Goal: Task Accomplishment & Management: Manage account settings

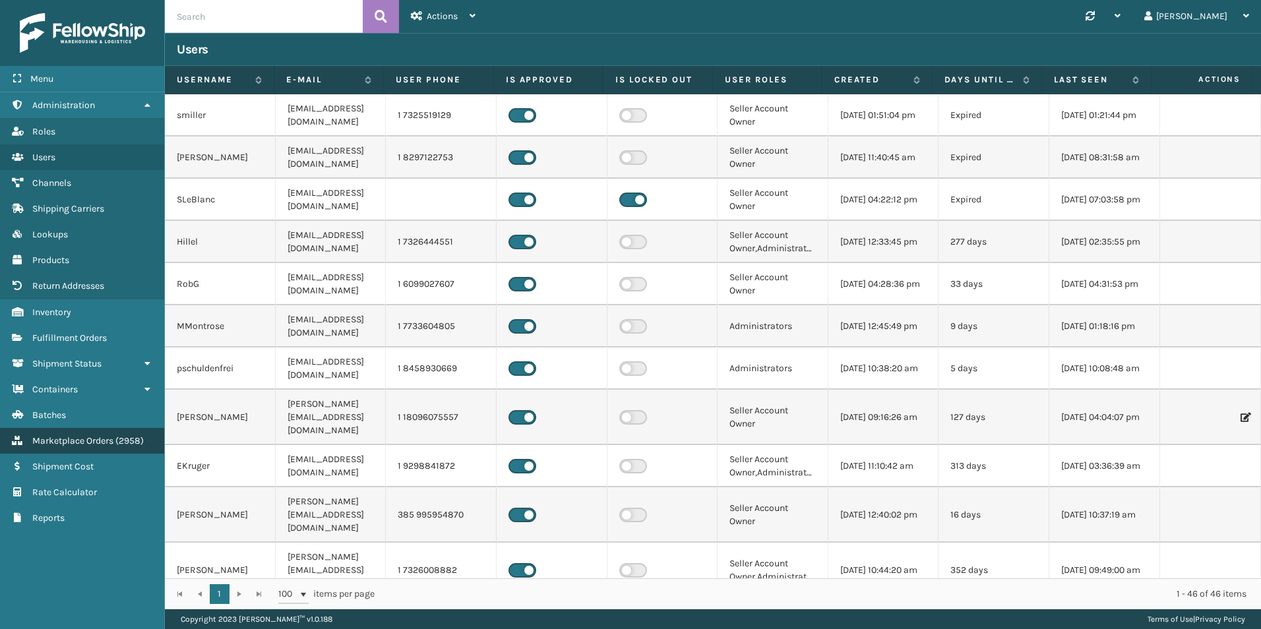
click at [74, 435] on link "Marketplace Orders ( 2958 )" at bounding box center [82, 441] width 164 height 26
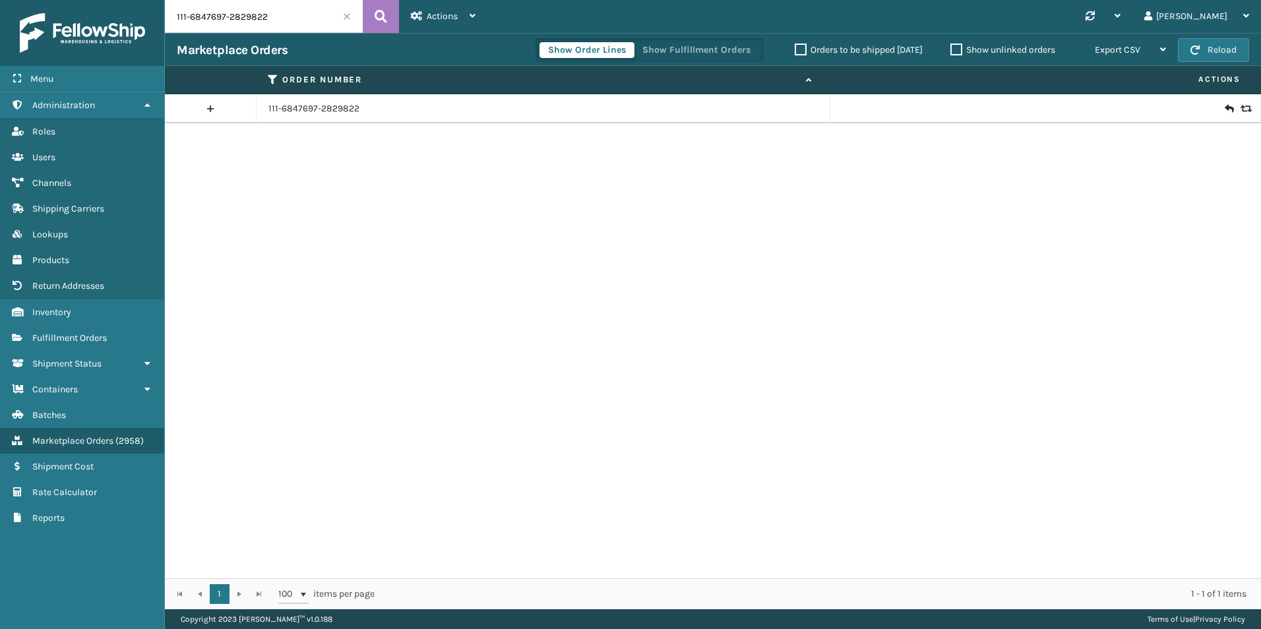
click at [231, 15] on input "111-6847697-2829822" at bounding box center [264, 16] width 198 height 33
paste input "47163"
type input "47163"
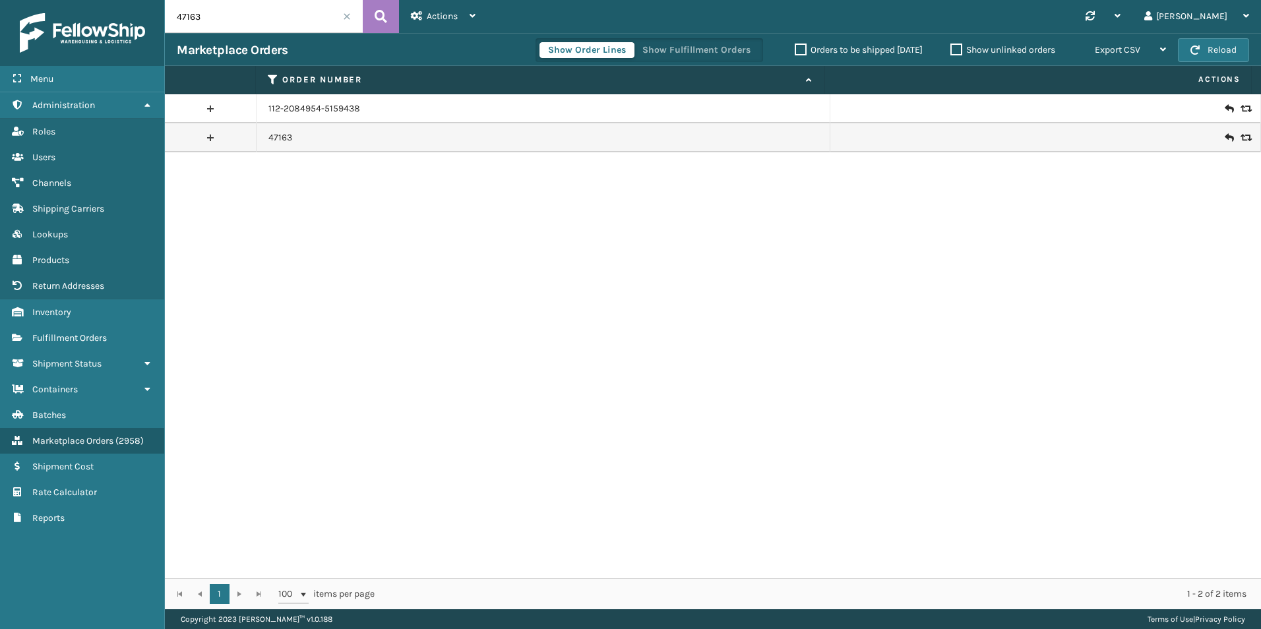
click at [1225, 137] on icon at bounding box center [1229, 137] width 8 height 13
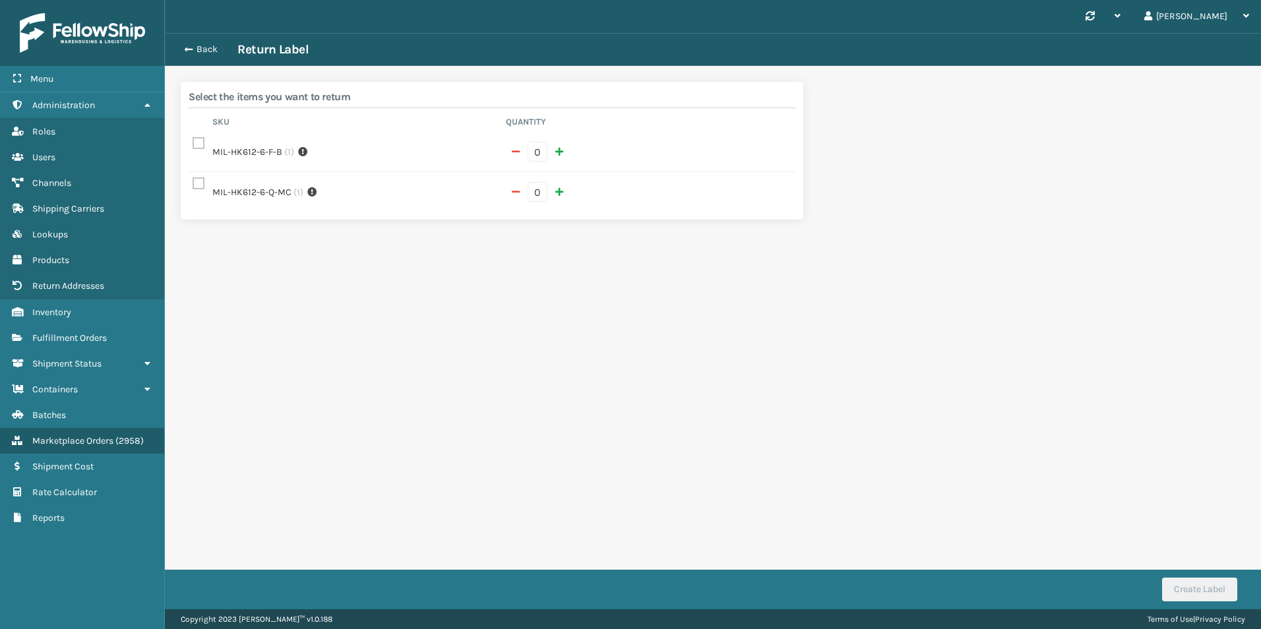
click at [303, 160] on td "MIL-HK612-6-F-B ( 1 ) This product is one per box." at bounding box center [354, 152] width 293 height 40
drag, startPoint x: 303, startPoint y: 152, endPoint x: 273, endPoint y: 154, distance: 30.4
click at [303, 152] on icon at bounding box center [302, 152] width 9 height 14
click at [202, 144] on label at bounding box center [201, 143] width 16 height 11
click at [193, 144] on input "checkbox" at bounding box center [193, 140] width 1 height 9
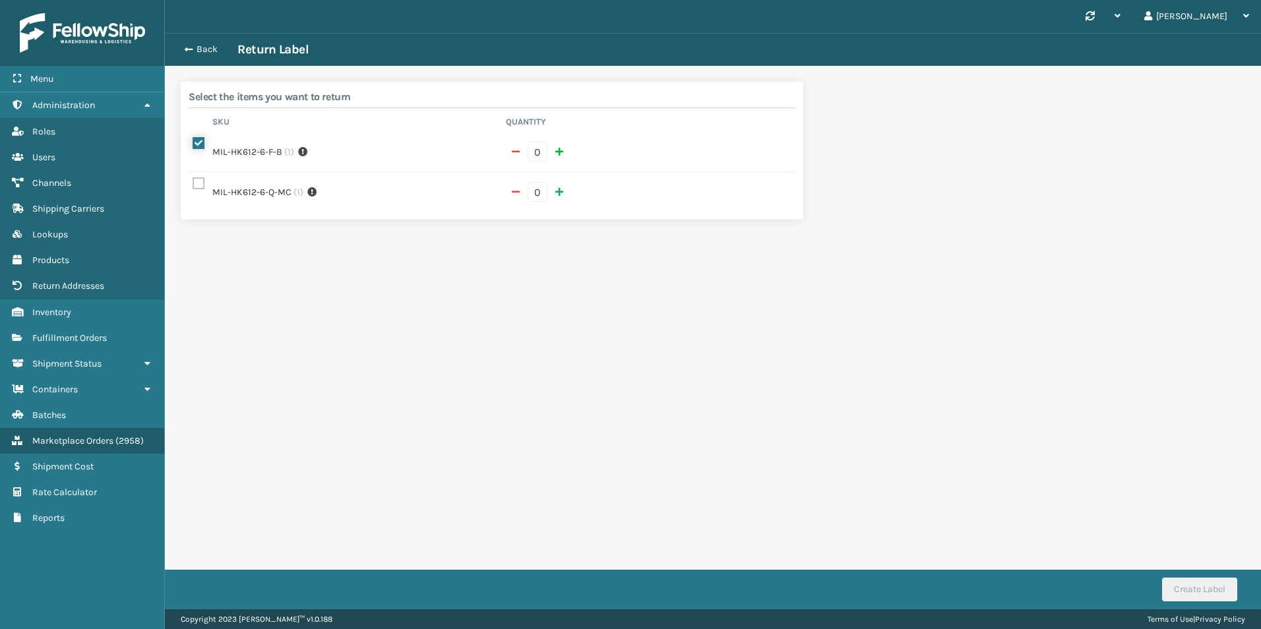
checkbox input "true"
type input "1"
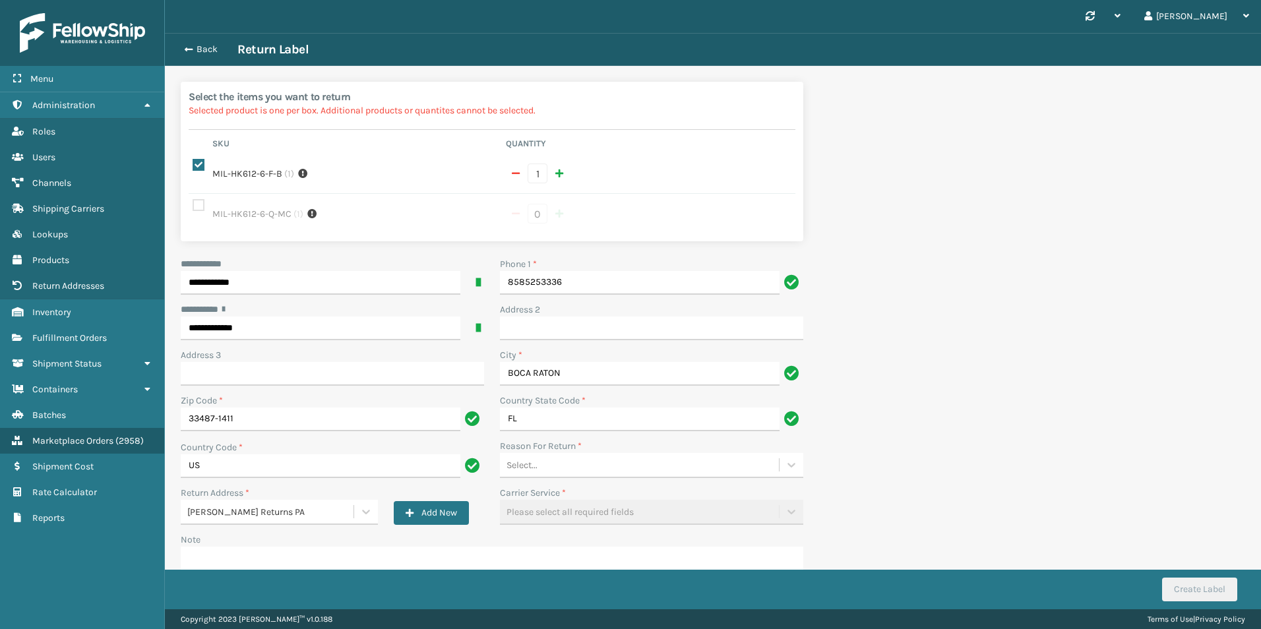
click at [648, 477] on div "Select..." at bounding box center [651, 465] width 303 height 25
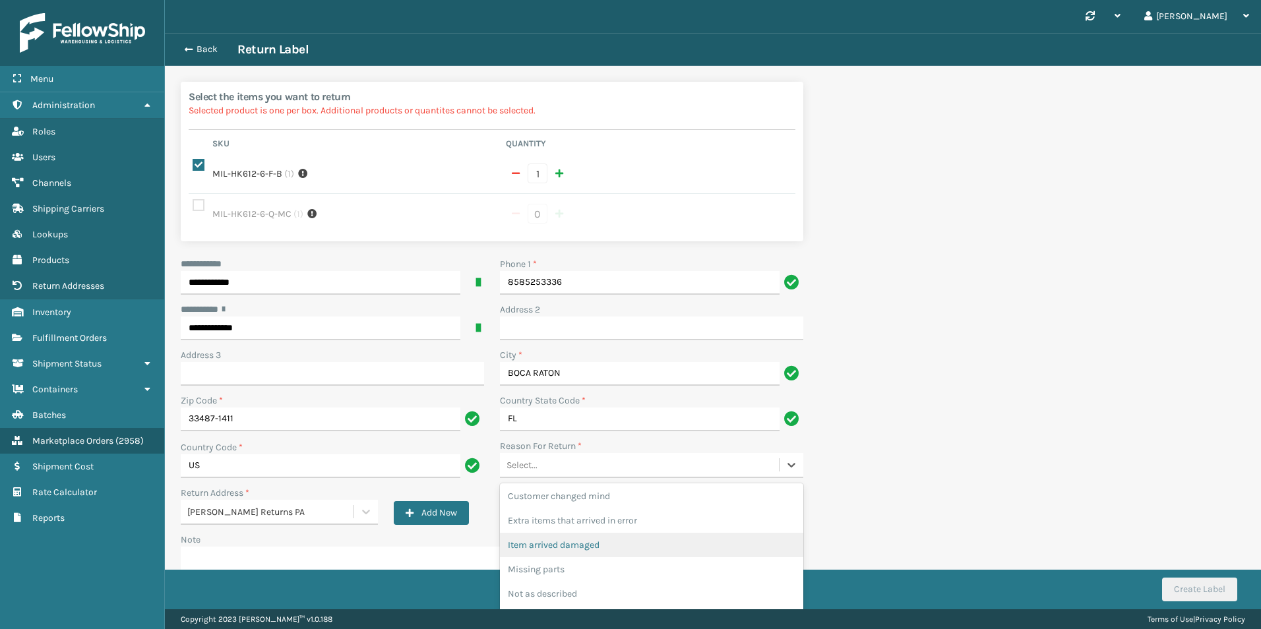
scroll to position [36, 0]
drag, startPoint x: 599, startPoint y: 601, endPoint x: 608, endPoint y: 597, distance: 9.4
click at [599, 599] on div "Wrong item sent" at bounding box center [651, 609] width 303 height 24
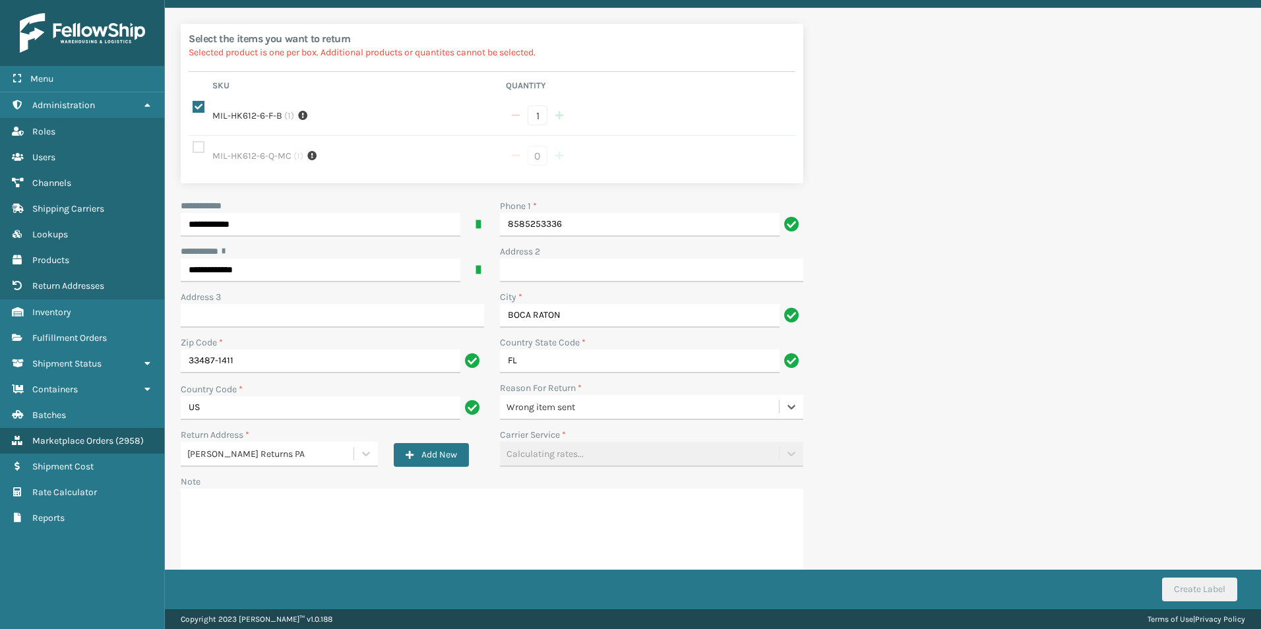
scroll to position [85, 0]
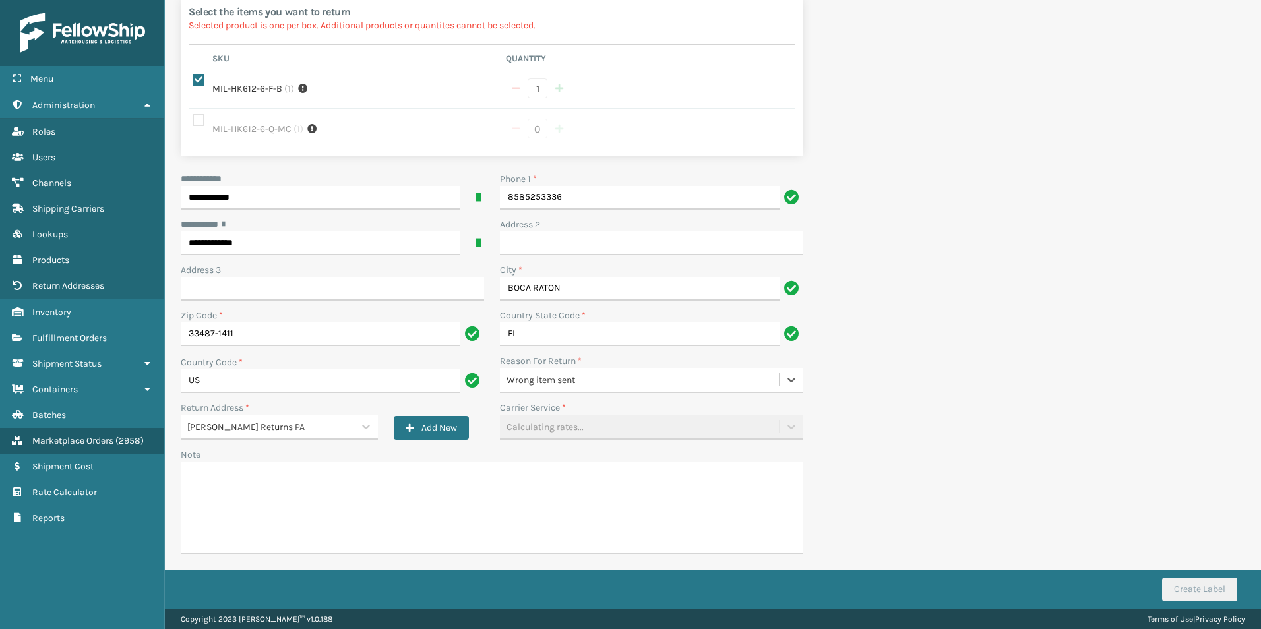
click at [605, 367] on div "Reason For Return *" at bounding box center [651, 361] width 303 height 14
click at [597, 381] on div "Wrong item sent" at bounding box center [643, 380] width 274 height 14
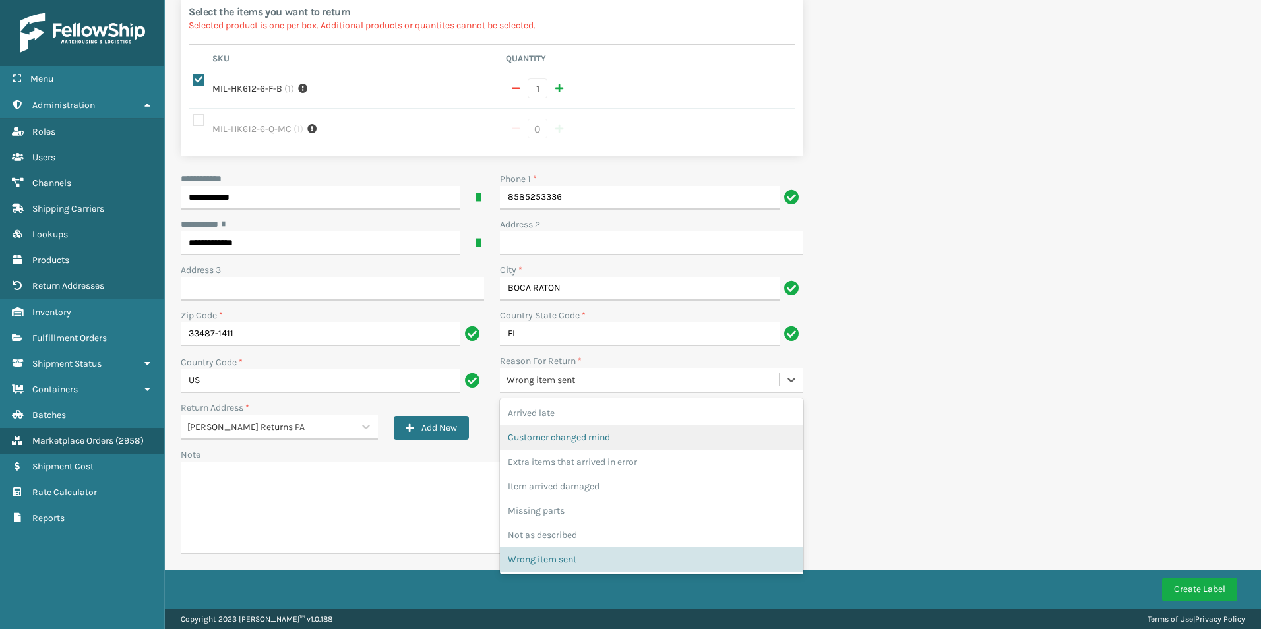
click at [580, 429] on div "Customer changed mind" at bounding box center [651, 437] width 303 height 24
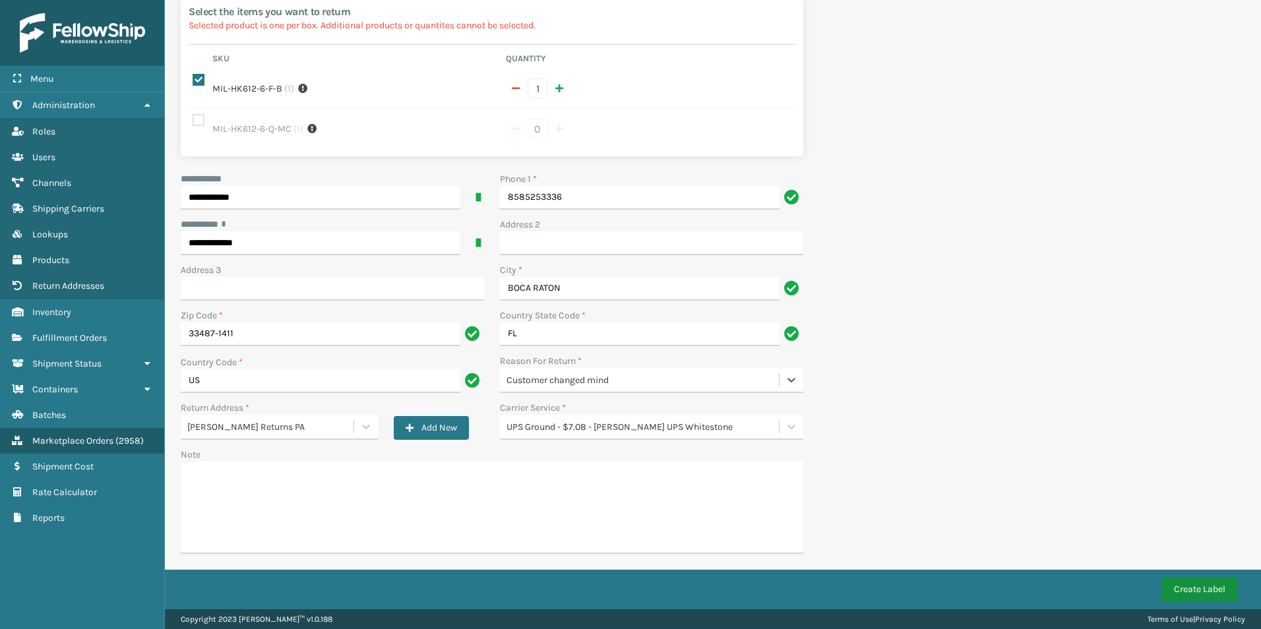
click at [1174, 600] on button "Create Label" at bounding box center [1199, 590] width 75 height 24
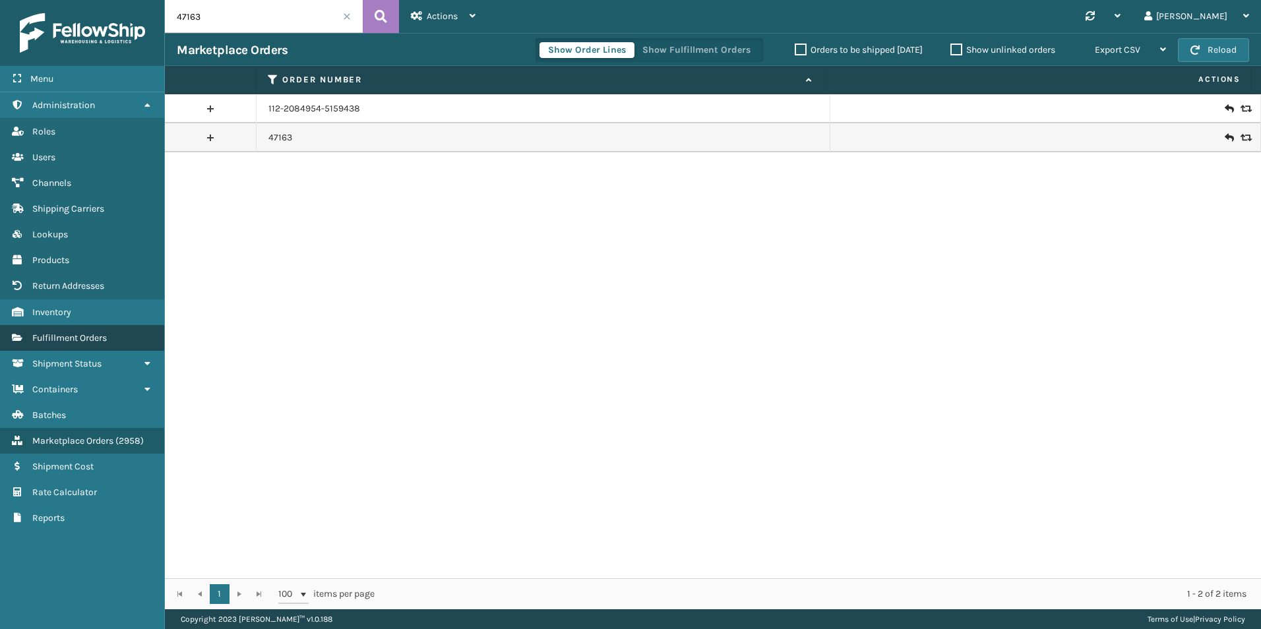
drag, startPoint x: 67, startPoint y: 345, endPoint x: 67, endPoint y: 336, distance: 9.2
click at [67, 345] on link "Fulfillment Orders" at bounding box center [82, 338] width 164 height 26
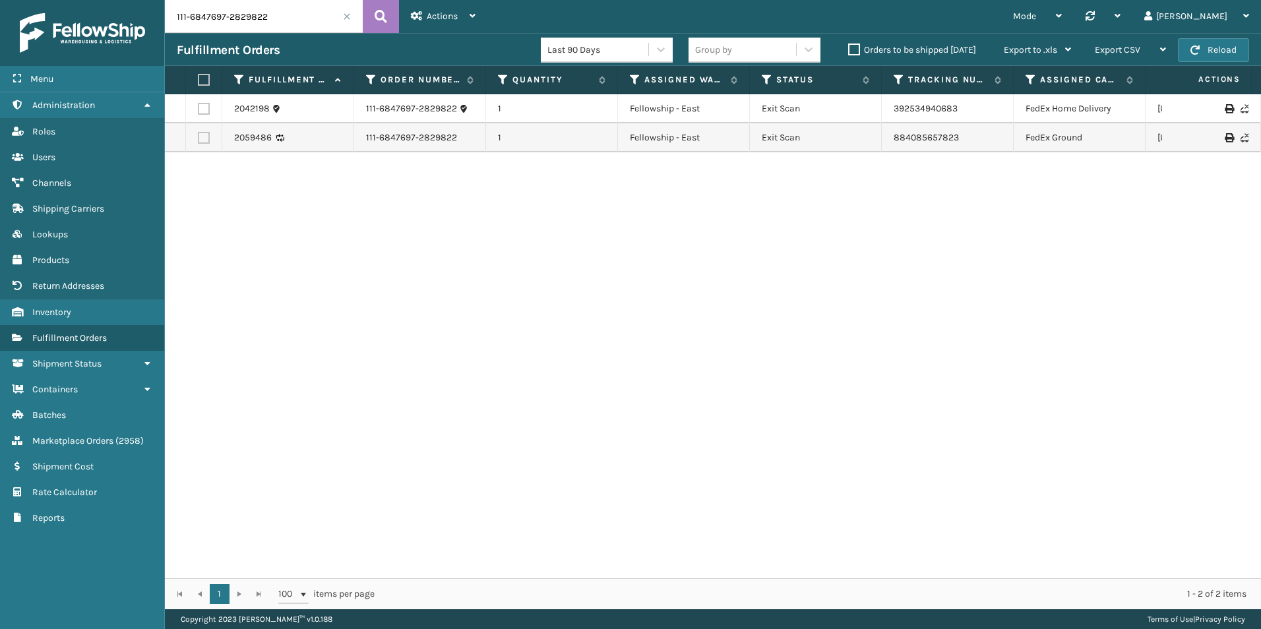
click at [226, 12] on input "111-6847697-2829822" at bounding box center [264, 16] width 198 height 33
click at [221, 13] on input "111-6847697-2829822" at bounding box center [264, 16] width 198 height 33
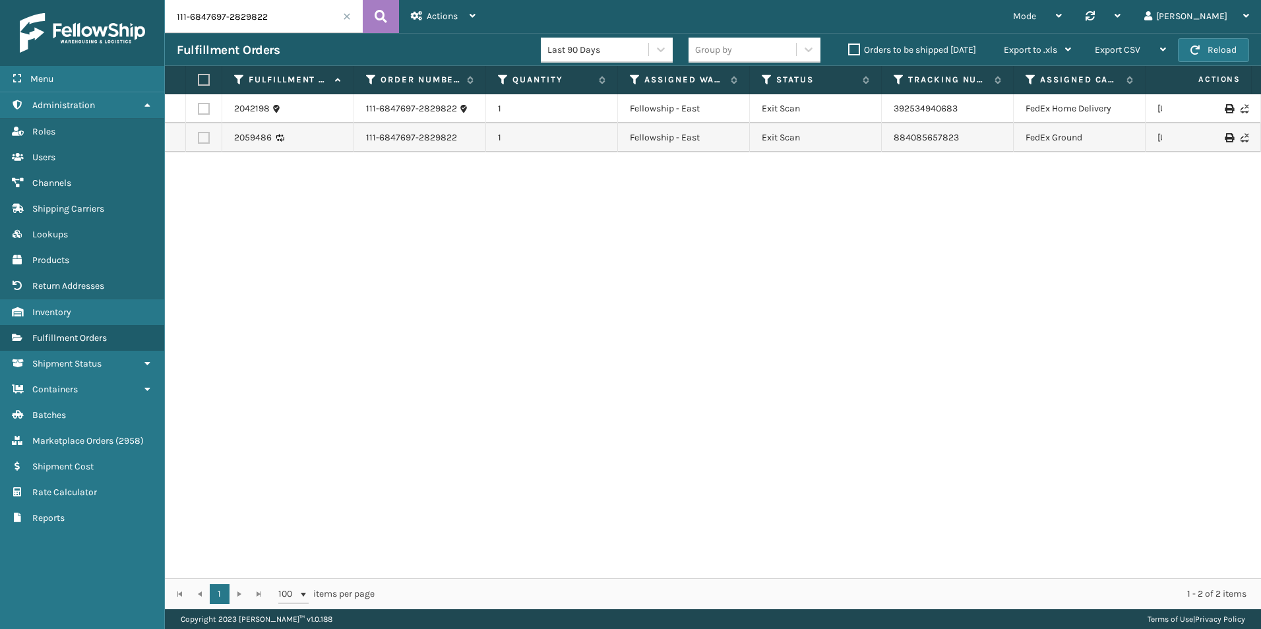
paste input "4-6171145-2676213"
type input "114-6171145-2676213"
click at [380, 28] on button at bounding box center [381, 16] width 36 height 33
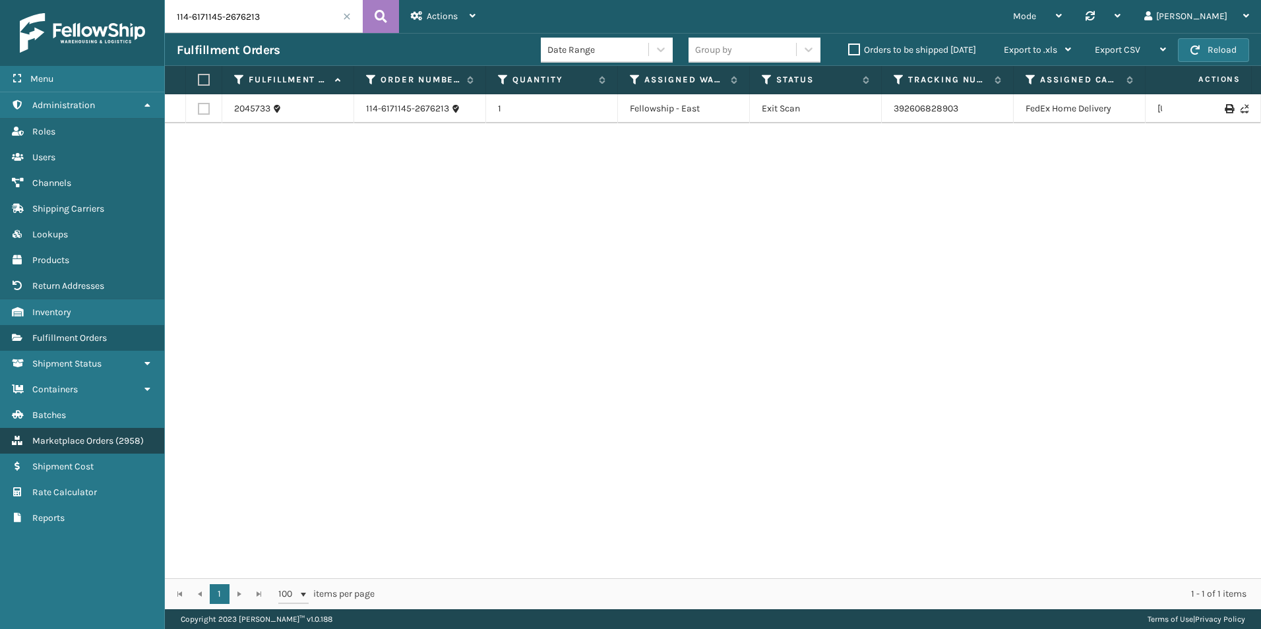
click at [82, 446] on link "Marketplace Orders ( 2958 )" at bounding box center [82, 441] width 164 height 26
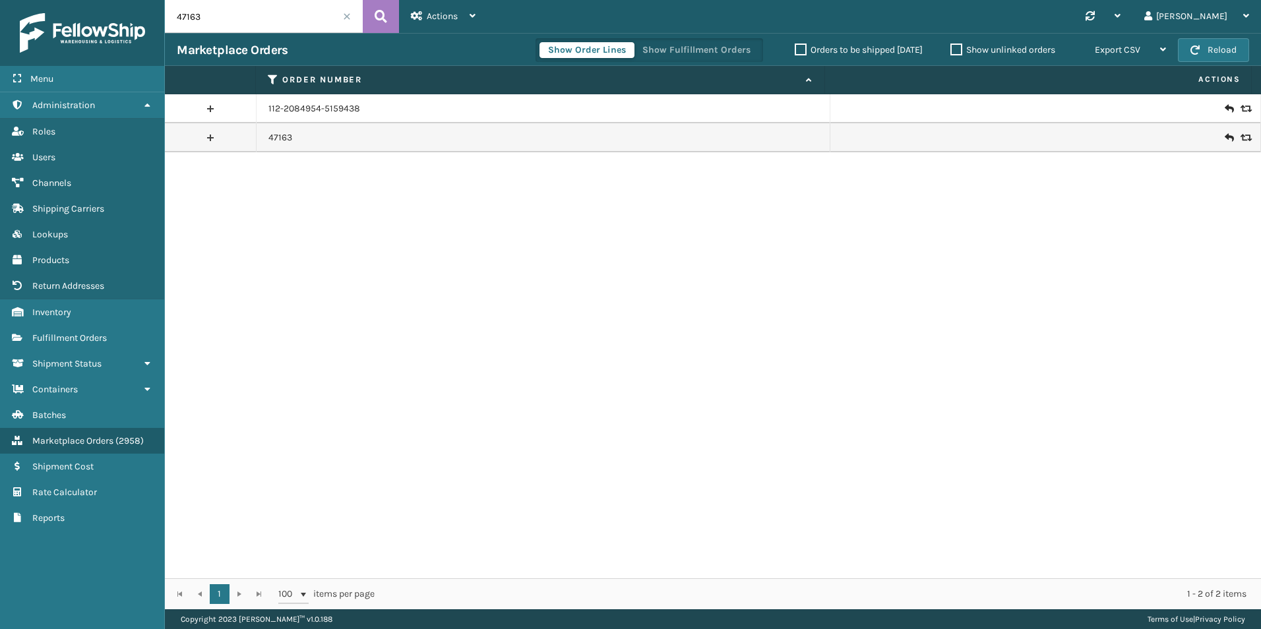
click at [282, 24] on input "47163" at bounding box center [264, 16] width 198 height 33
paste input "114-6171145-267621"
type input "114-6171145-2676213"
click at [390, 17] on button at bounding box center [381, 16] width 36 height 33
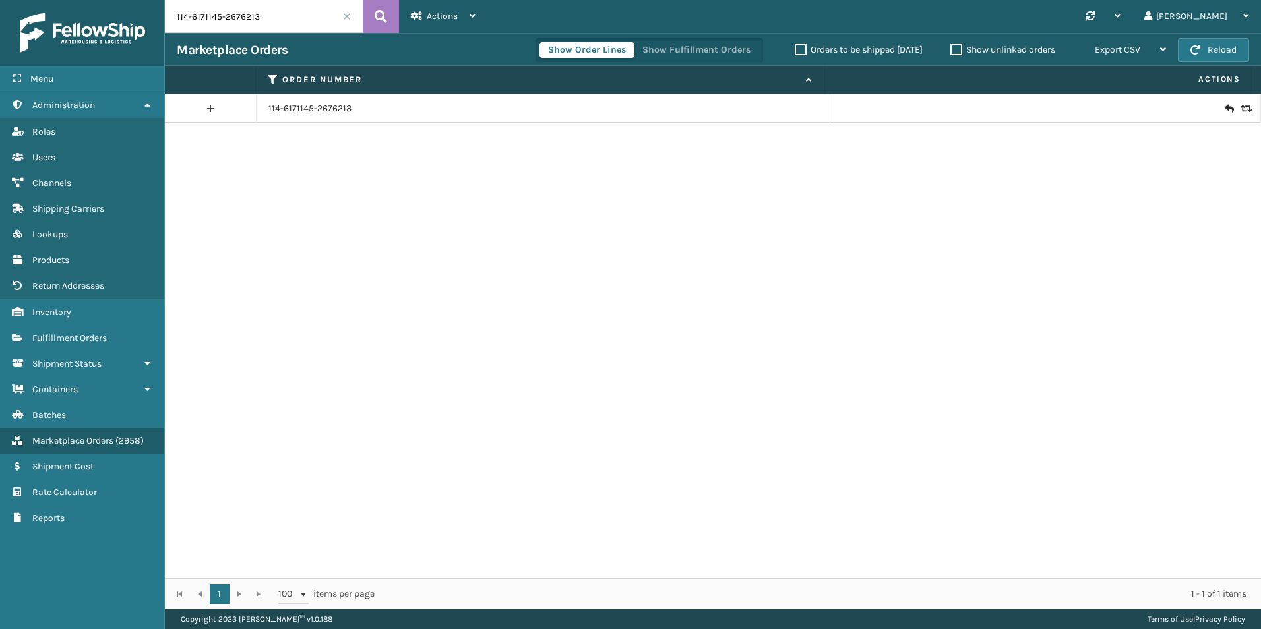
click at [1240, 106] on icon at bounding box center [1244, 108] width 8 height 9
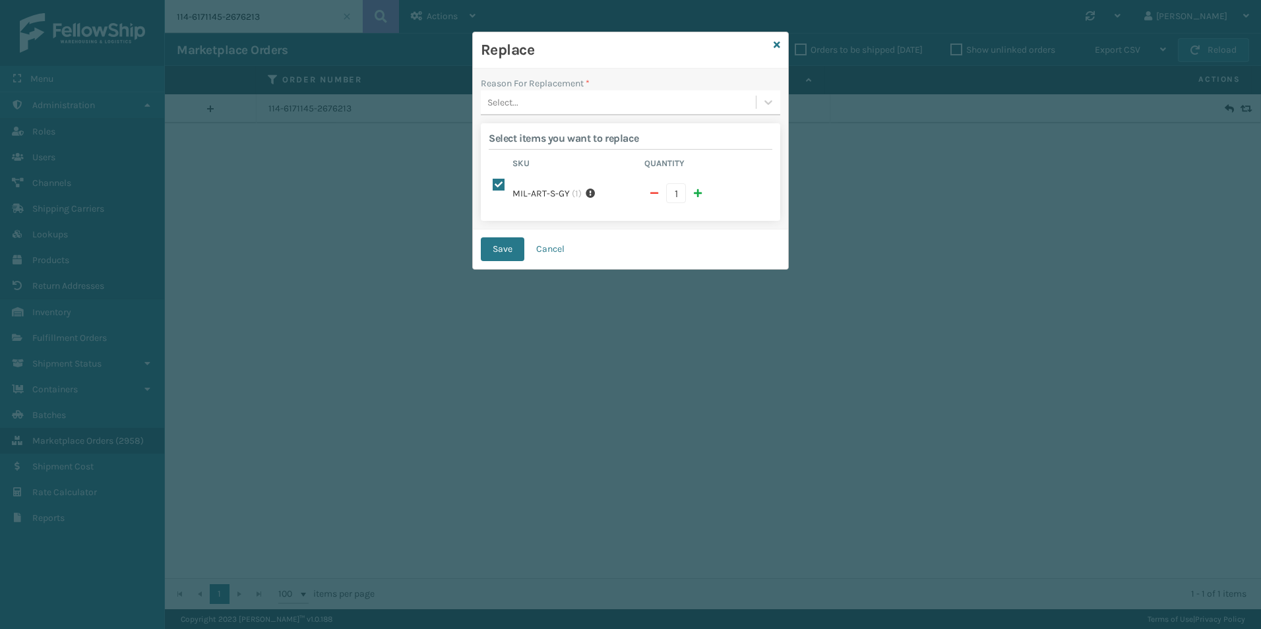
drag, startPoint x: 677, startPoint y: 114, endPoint x: 673, endPoint y: 107, distance: 7.4
click at [675, 108] on div "Select..." at bounding box center [630, 102] width 299 height 25
click at [590, 180] on div "Missing parts" at bounding box center [630, 184] width 299 height 24
click at [493, 248] on button "Save" at bounding box center [503, 249] width 44 height 24
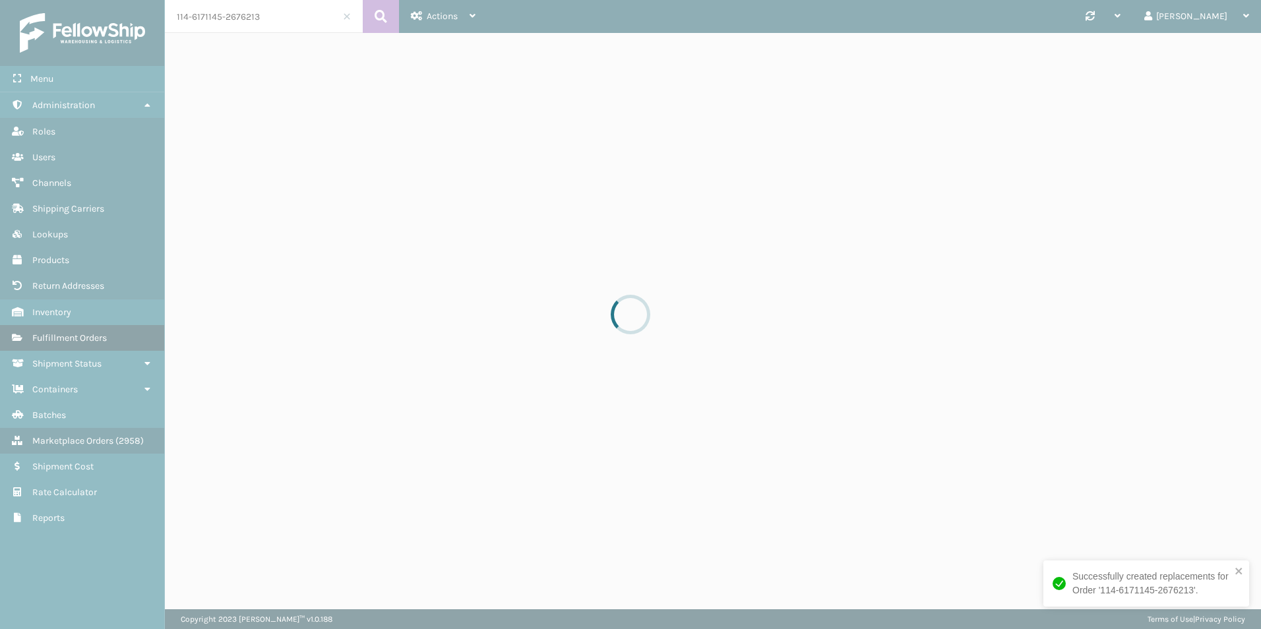
click at [65, 342] on div at bounding box center [630, 314] width 1261 height 629
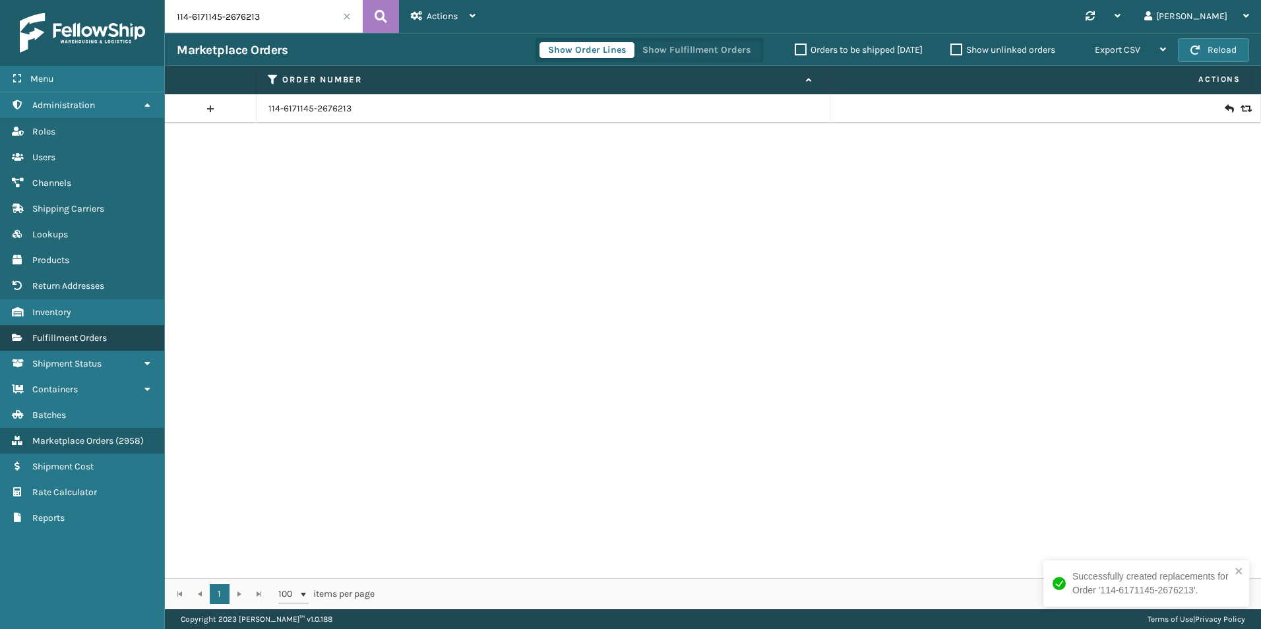
click at [135, 329] on link "Fulfillment Orders" at bounding box center [82, 338] width 164 height 26
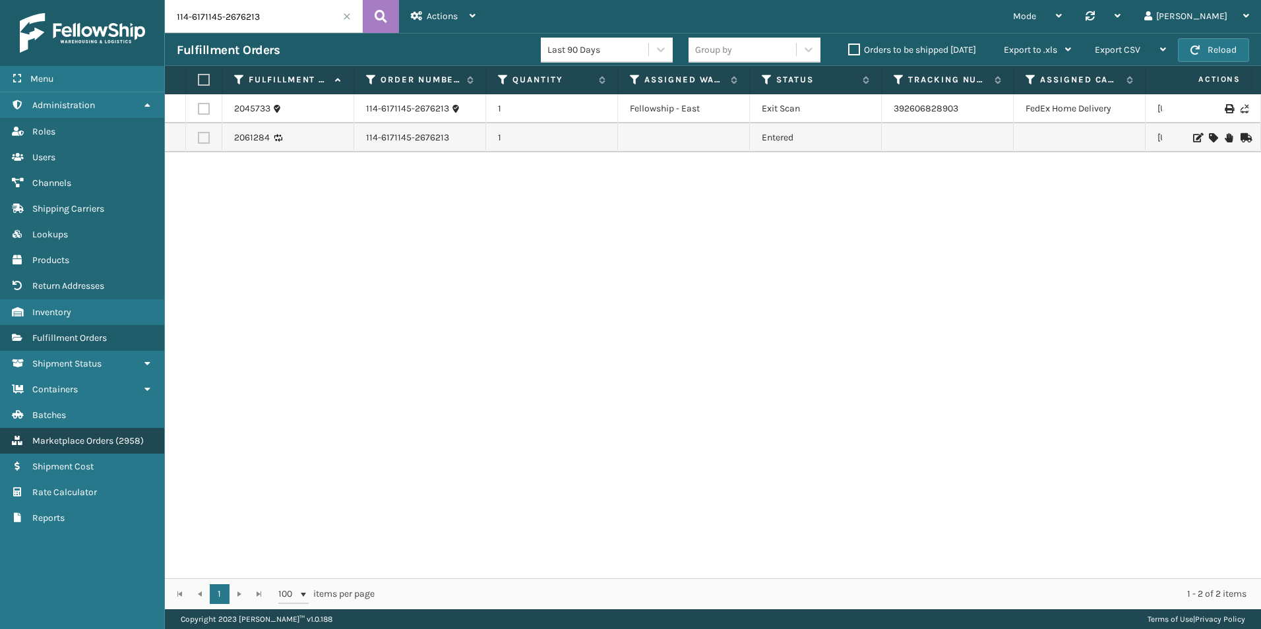
click at [98, 442] on span "Marketplace Orders" at bounding box center [72, 440] width 81 height 11
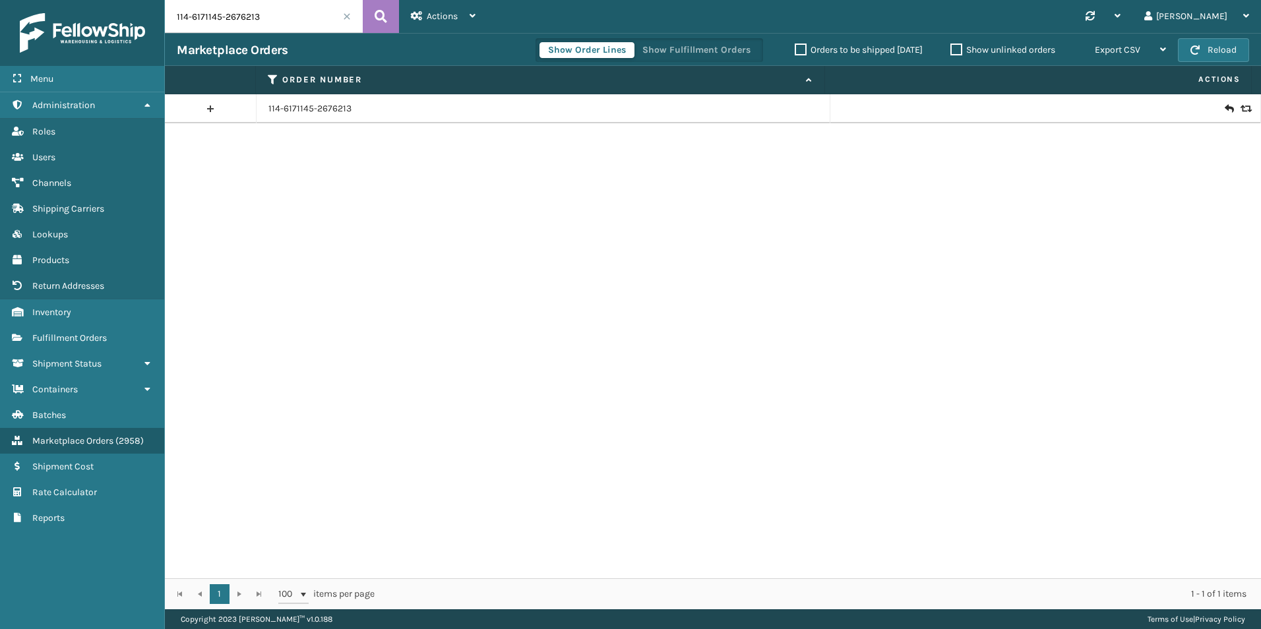
click at [253, 16] on input "114-6171145-2676213" at bounding box center [264, 16] width 198 height 33
paste input "MIL-TRI-4-Q-MC"
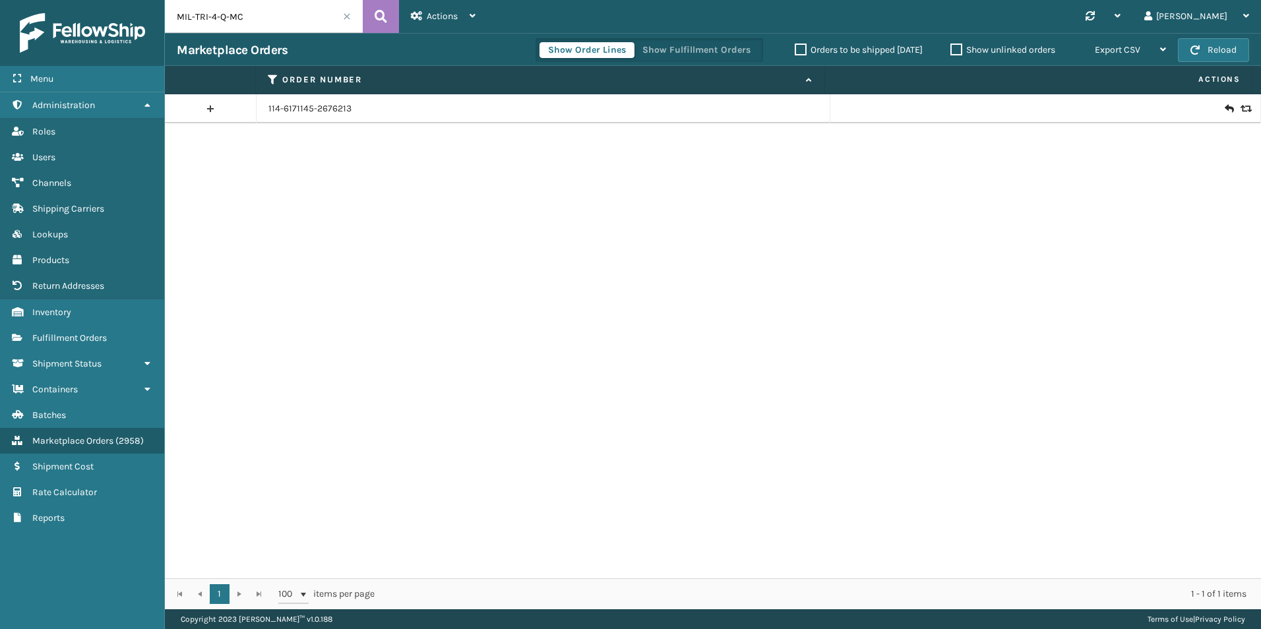
click at [334, 16] on input "MIL-TRI-4-Q-MC" at bounding box center [264, 16] width 198 height 33
type input "MIL-TRI-4-Q-MC"
click at [346, 18] on span at bounding box center [347, 17] width 8 height 8
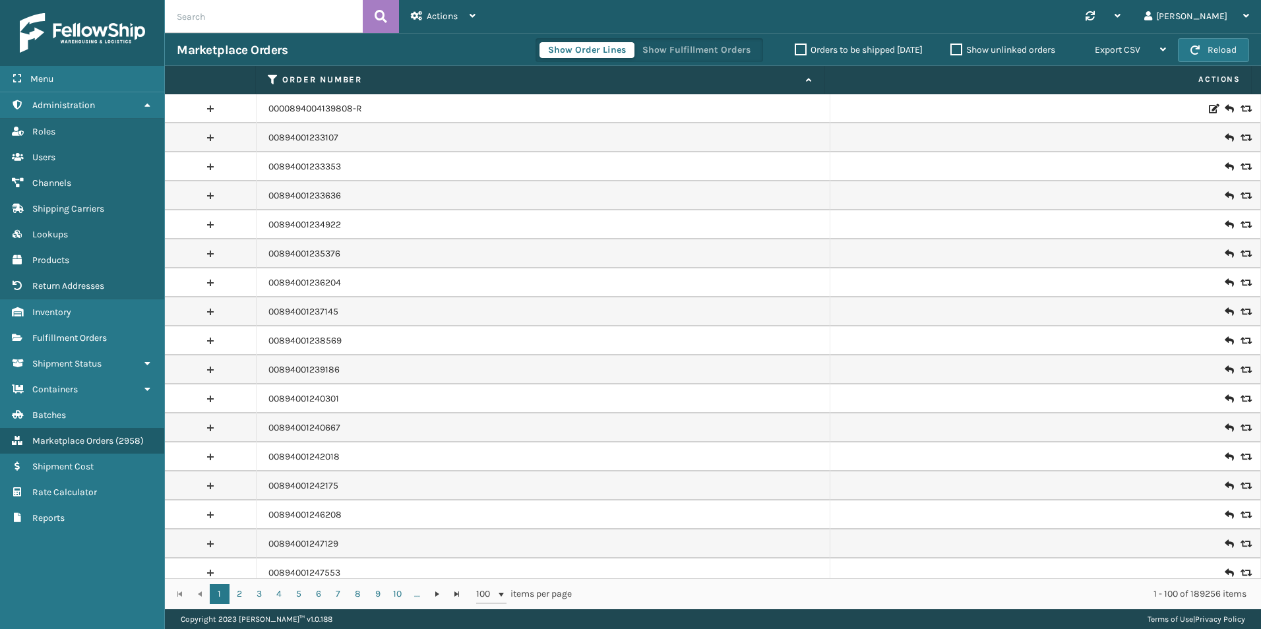
paste input "47061"
type input "47061"
click at [384, 22] on icon at bounding box center [381, 17] width 13 height 20
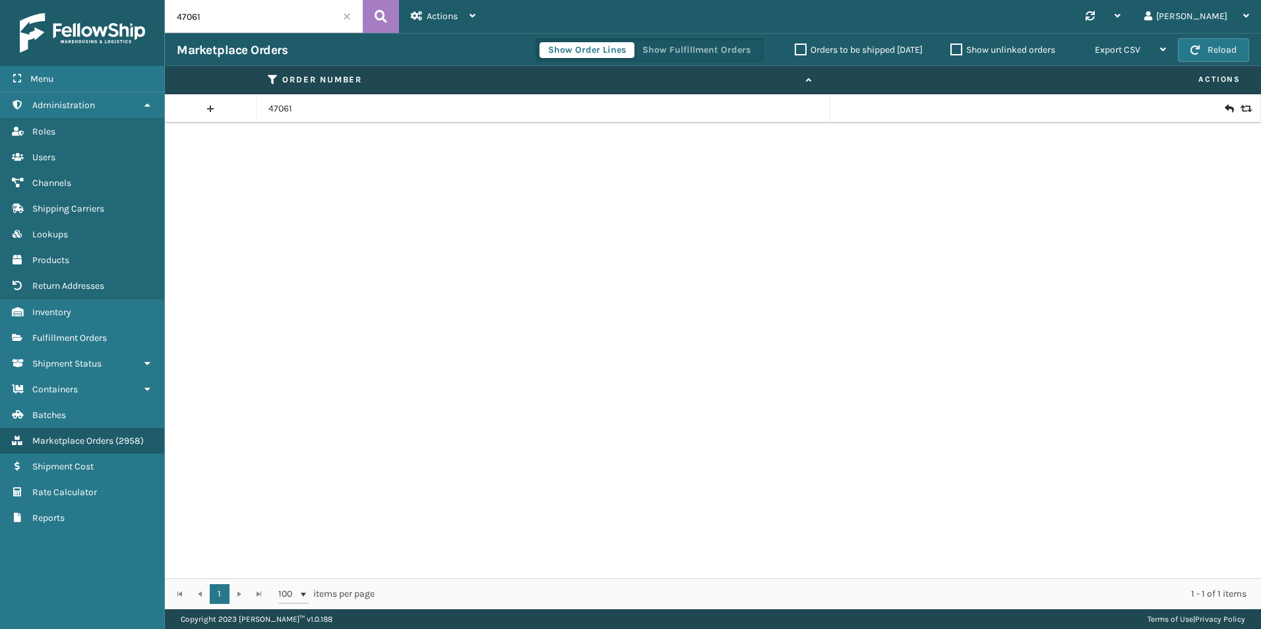
click at [1240, 109] on icon at bounding box center [1244, 108] width 8 height 9
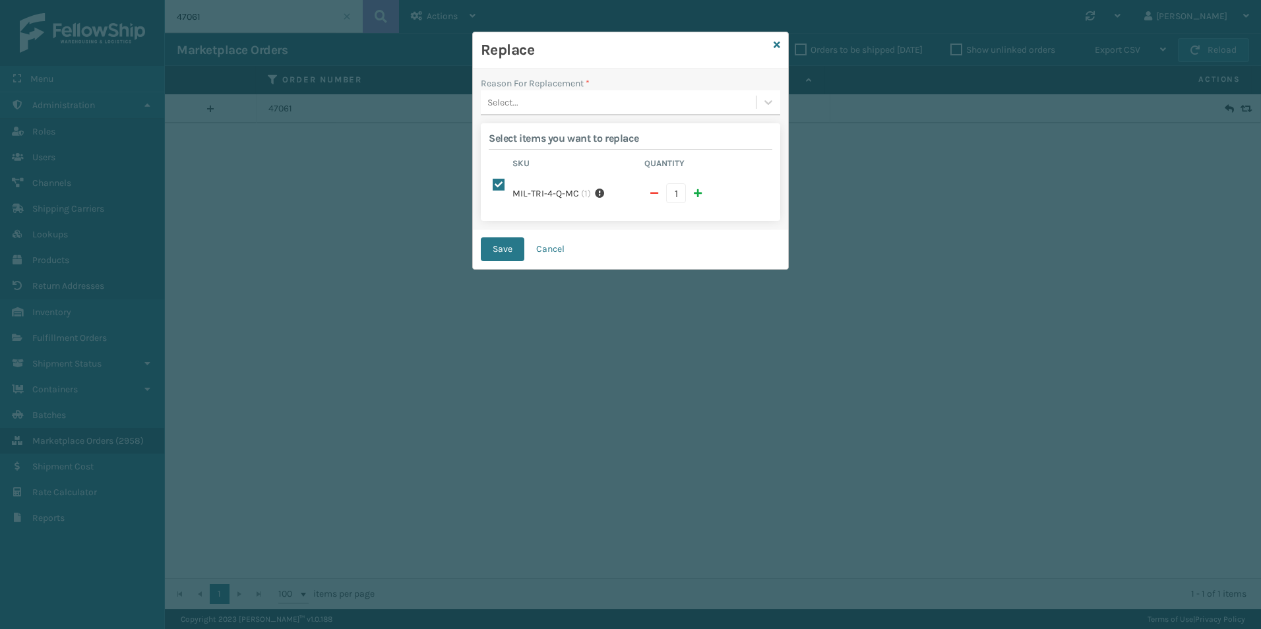
click at [707, 102] on div "Select..." at bounding box center [618, 103] width 275 height 22
click at [572, 141] on div "Arrived damaged" at bounding box center [630, 135] width 299 height 24
click at [503, 245] on button "Save" at bounding box center [503, 249] width 44 height 24
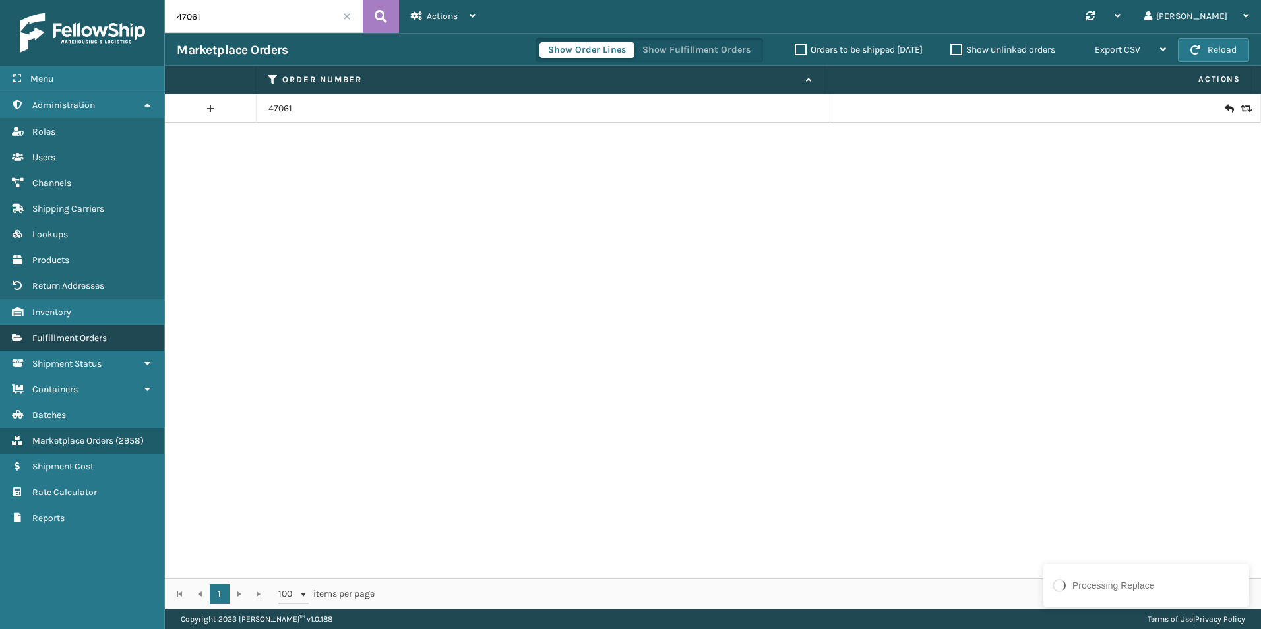
click at [87, 336] on span "Fulfillment Orders" at bounding box center [69, 337] width 75 height 11
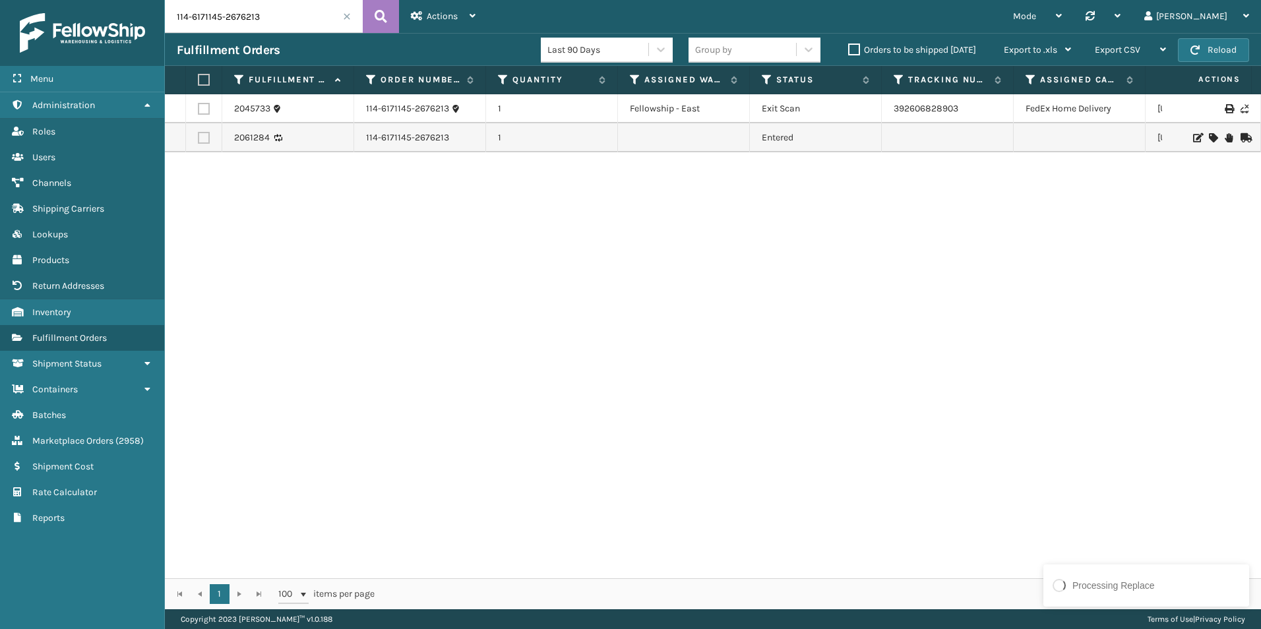
click at [224, 15] on input "114-6171145-2676213" at bounding box center [264, 16] width 198 height 33
paste input "47061"
type input "47061"
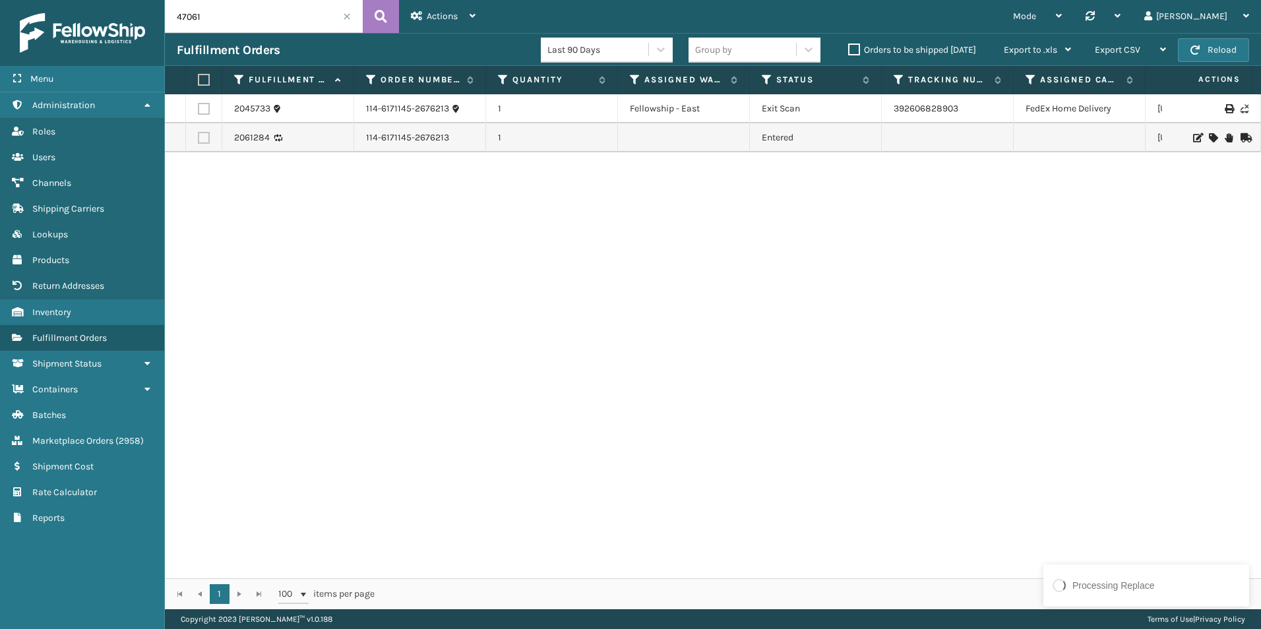
click at [429, 38] on div "Fulfillment Orders Last 90 Days Group by Orders to be shipped [DATE] Export to …" at bounding box center [713, 49] width 1096 height 33
click at [390, 19] on button at bounding box center [381, 16] width 36 height 33
